Goal: Navigation & Orientation: Find specific page/section

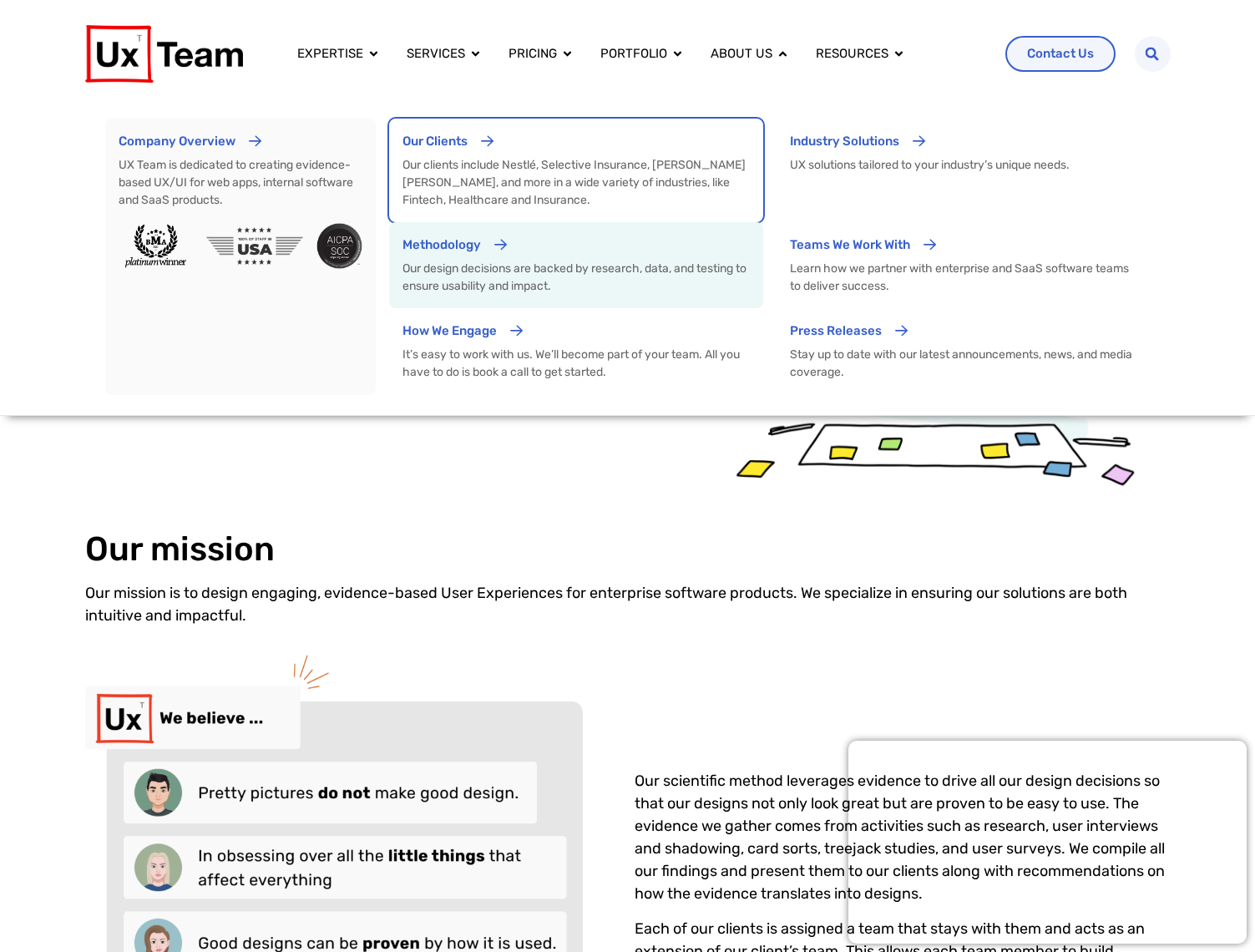
drag, startPoint x: 532, startPoint y: 220, endPoint x: 504, endPoint y: 254, distance: 44.0
click at [532, 221] on link "Our Clients Our clients include Nestlé, Selective Insurance, Morgan Stanley, an…" at bounding box center [577, 171] width 374 height 104
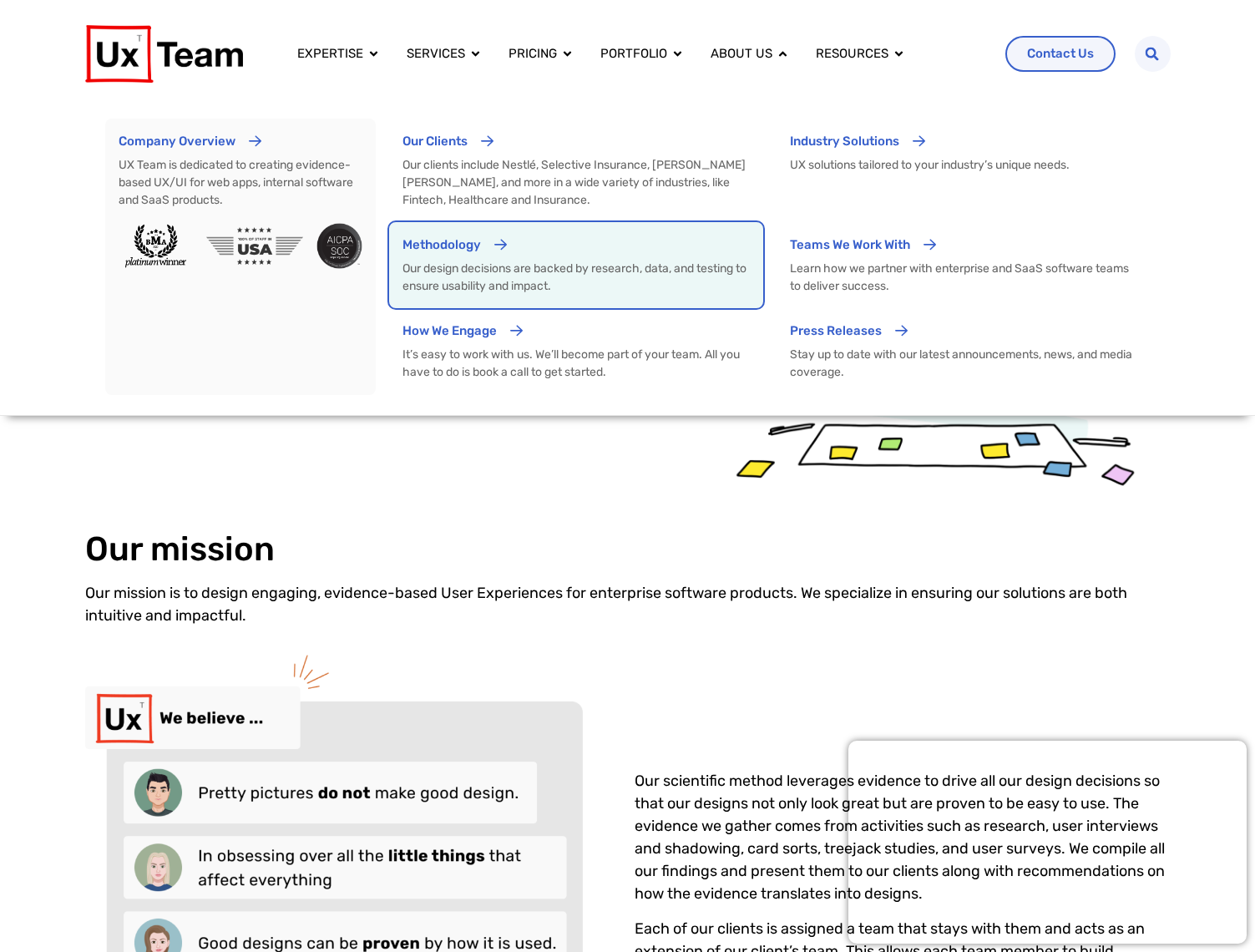
click at [503, 254] on div "Menu" at bounding box center [501, 247] width 13 height 23
